Goal: Task Accomplishment & Management: Complete application form

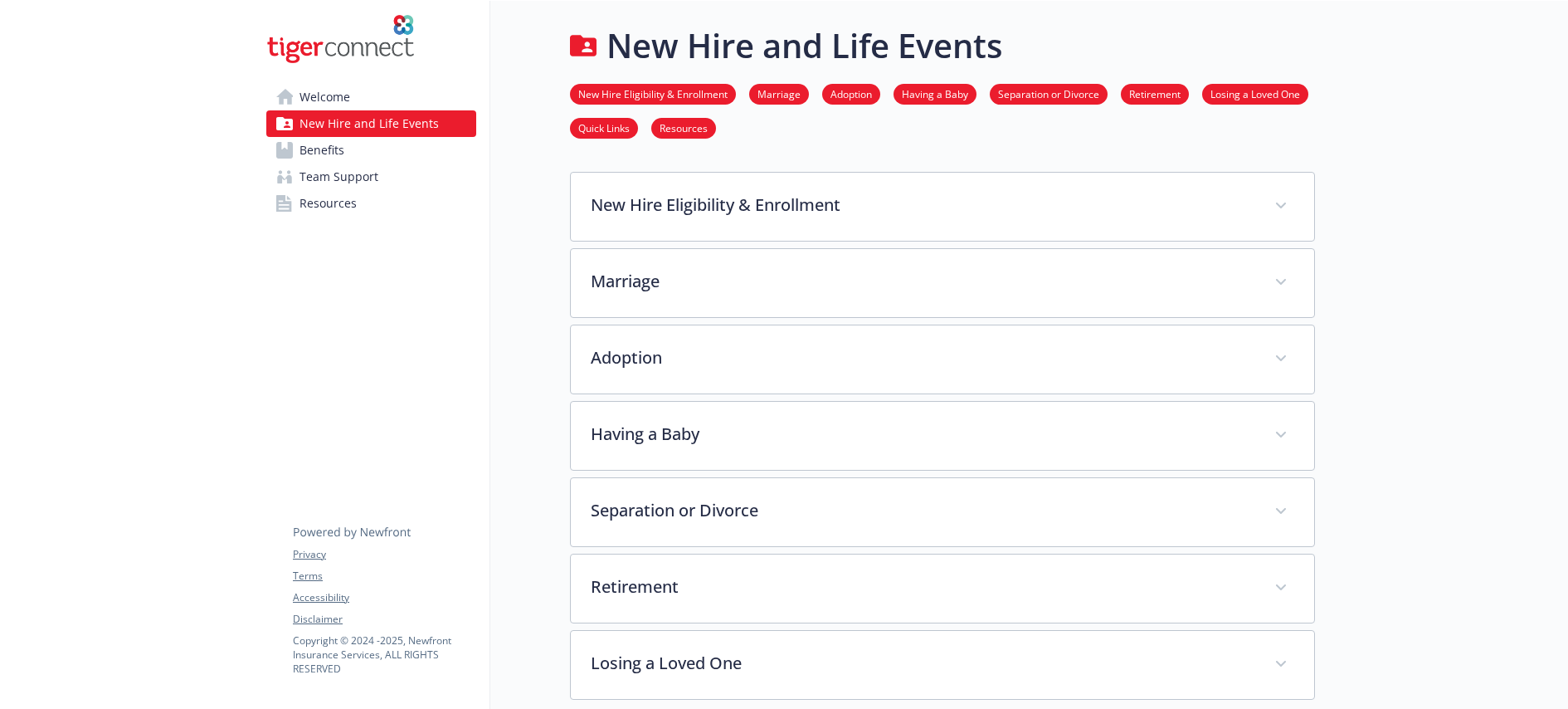
scroll to position [388, 0]
